Goal: Communication & Community: Answer question/provide support

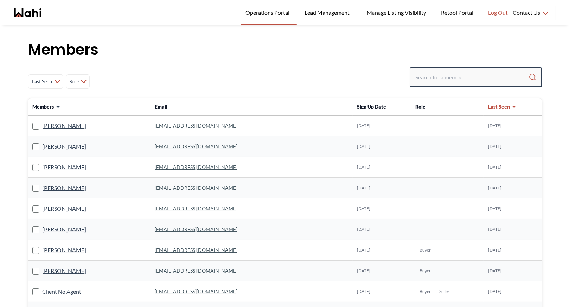
click at [421, 77] on input "Search input" at bounding box center [471, 77] width 113 height 13
type input "faraz"
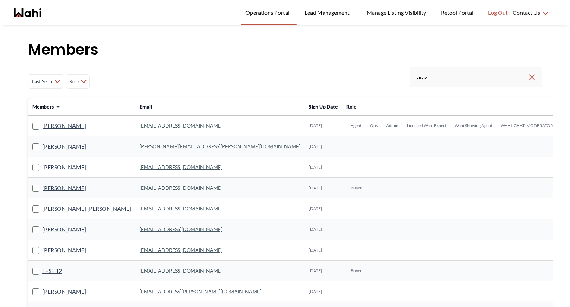
click at [140, 125] on link "faraz.azam@wahi.com" at bounding box center [181, 126] width 83 height 6
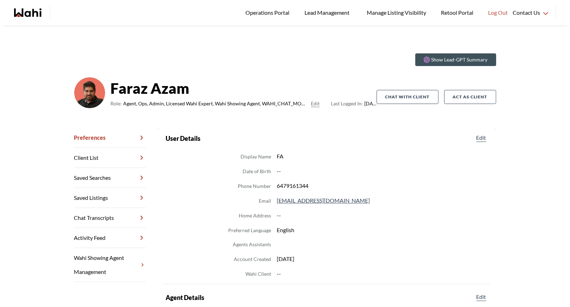
click at [100, 215] on link "Chat Transcripts" at bounding box center [110, 218] width 72 height 20
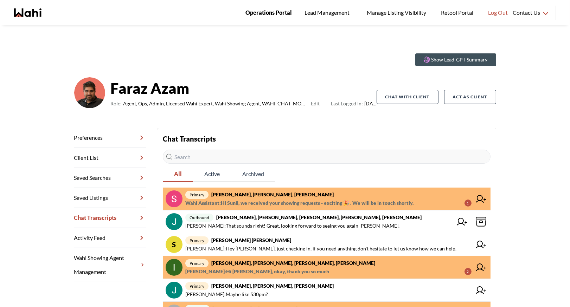
click at [268, 6] on link "Operations Portal" at bounding box center [268, 12] width 56 height 25
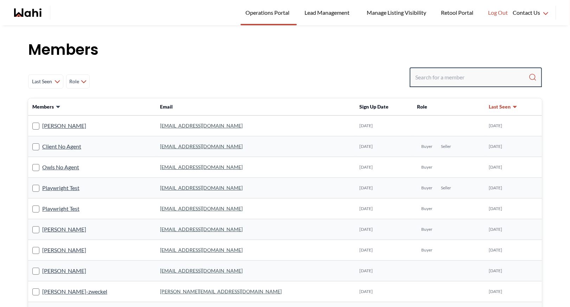
click at [440, 77] on input "Search input" at bounding box center [471, 77] width 113 height 13
type input "ryckman"
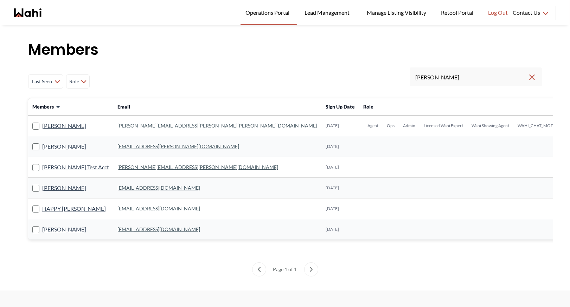
click at [143, 127] on link "michelle.williams@wahi.com" at bounding box center [217, 126] width 200 height 6
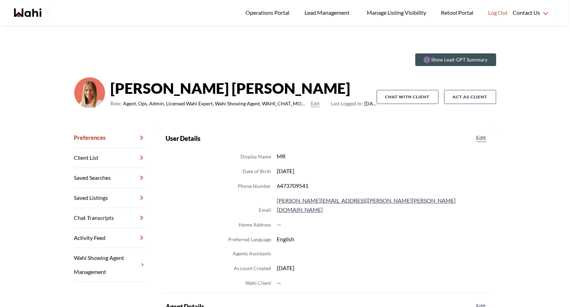
click at [108, 214] on link "Chat Transcripts" at bounding box center [110, 218] width 72 height 20
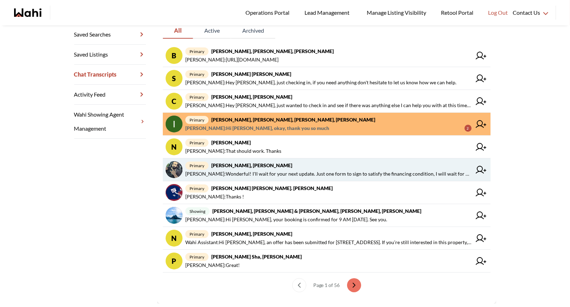
scroll to position [145, 0]
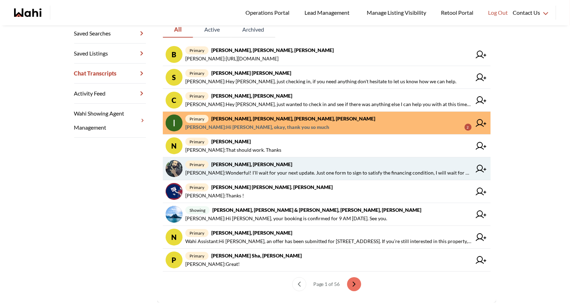
click at [246, 174] on span "Michelle Ryckman : Wonderful! I'll wait for your next update. Just one form to …" at bounding box center [328, 173] width 286 height 8
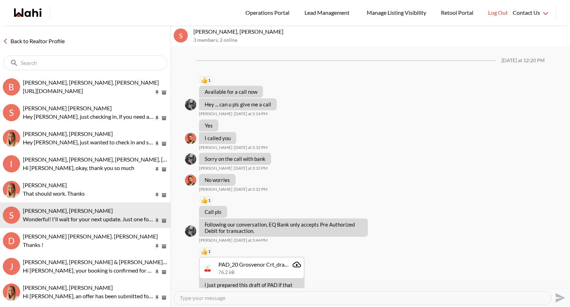
scroll to position [753, 0]
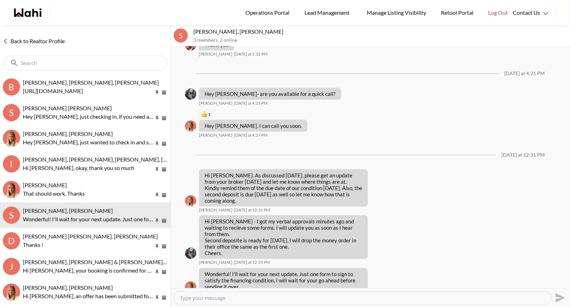
click at [28, 42] on link "Back to Realtor Profile" at bounding box center [34, 41] width 68 height 9
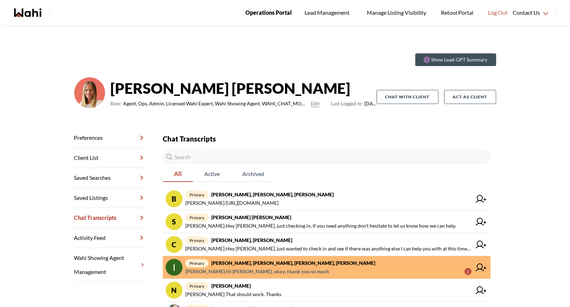
click at [268, 12] on span "Operations Portal" at bounding box center [268, 12] width 46 height 9
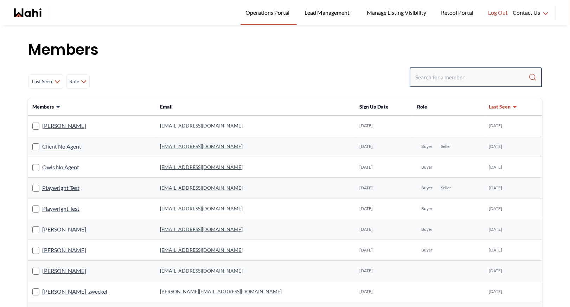
click at [438, 80] on input "Search input" at bounding box center [471, 77] width 113 height 13
type input "behnam"
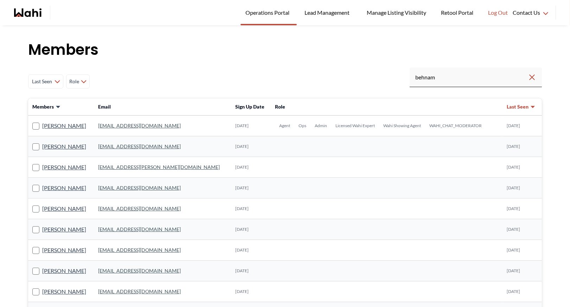
click at [136, 123] on link "[EMAIL_ADDRESS][DOMAIN_NAME]" at bounding box center [139, 126] width 83 height 6
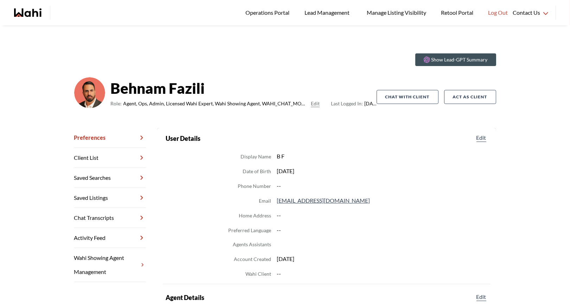
click at [99, 217] on link "Chat Transcripts" at bounding box center [110, 218] width 72 height 20
